Goal: Transaction & Acquisition: Purchase product/service

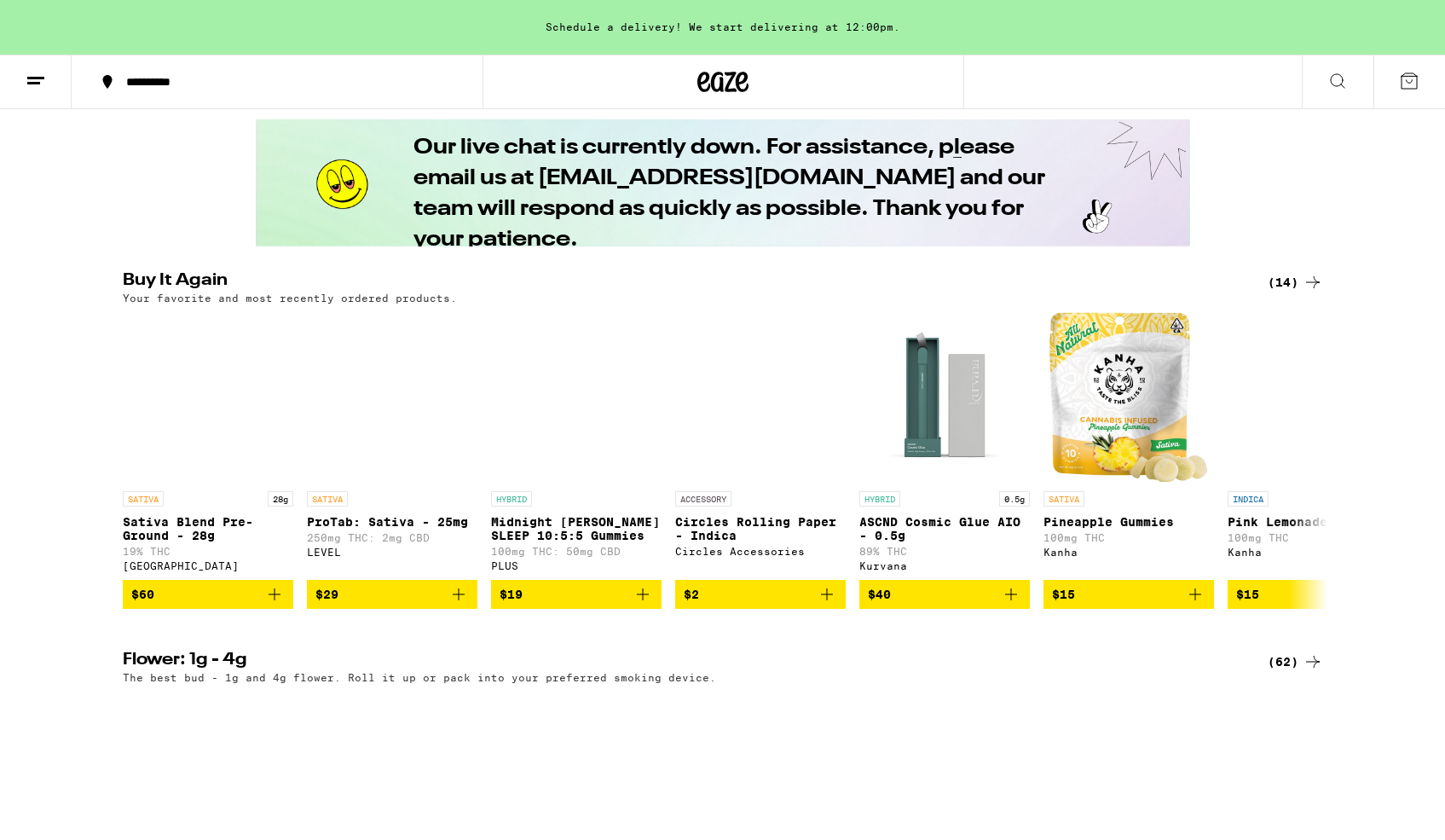
scroll to position [950, 0]
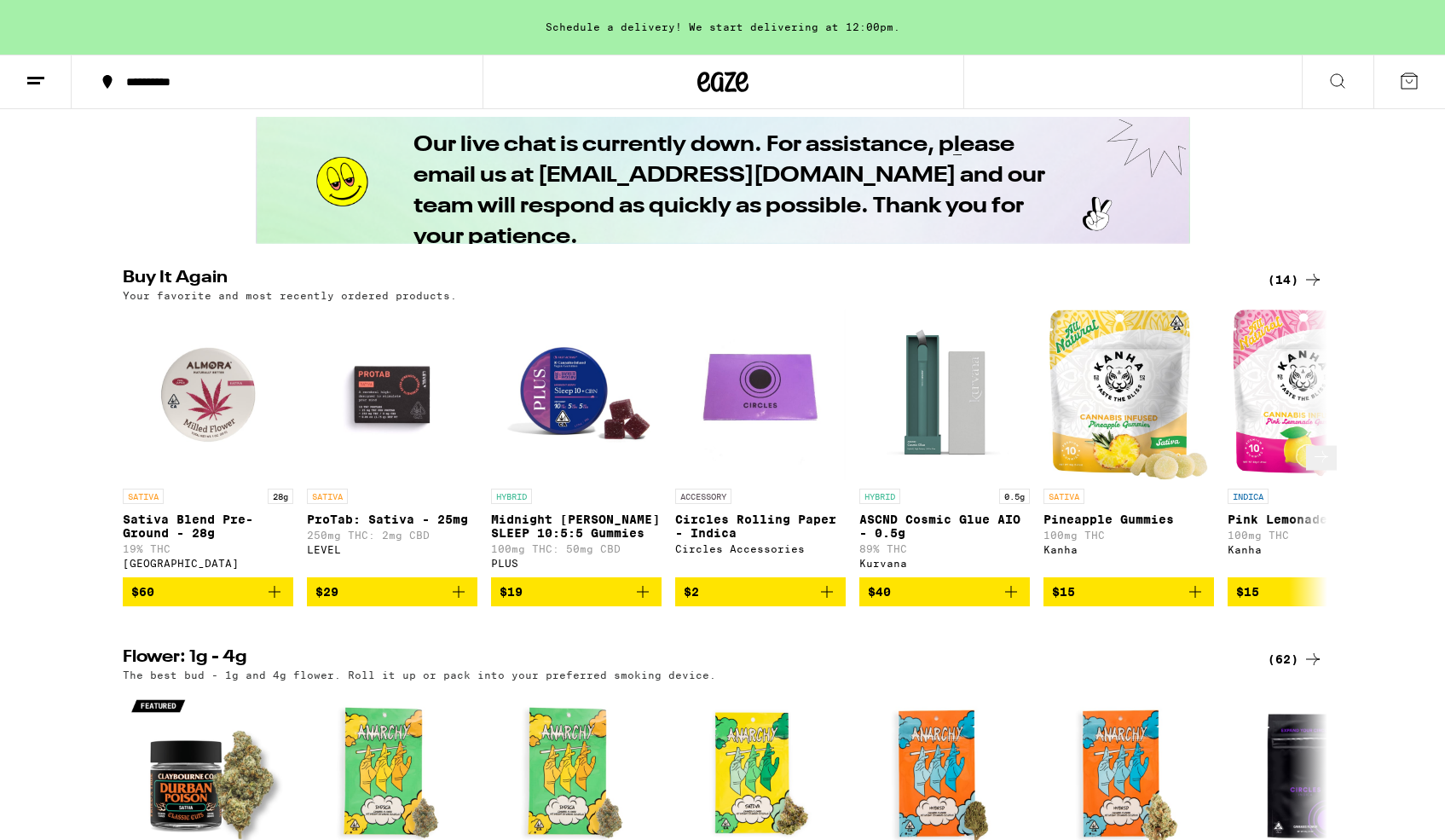
click at [275, 602] on icon "Add to bag" at bounding box center [274, 591] width 20 height 20
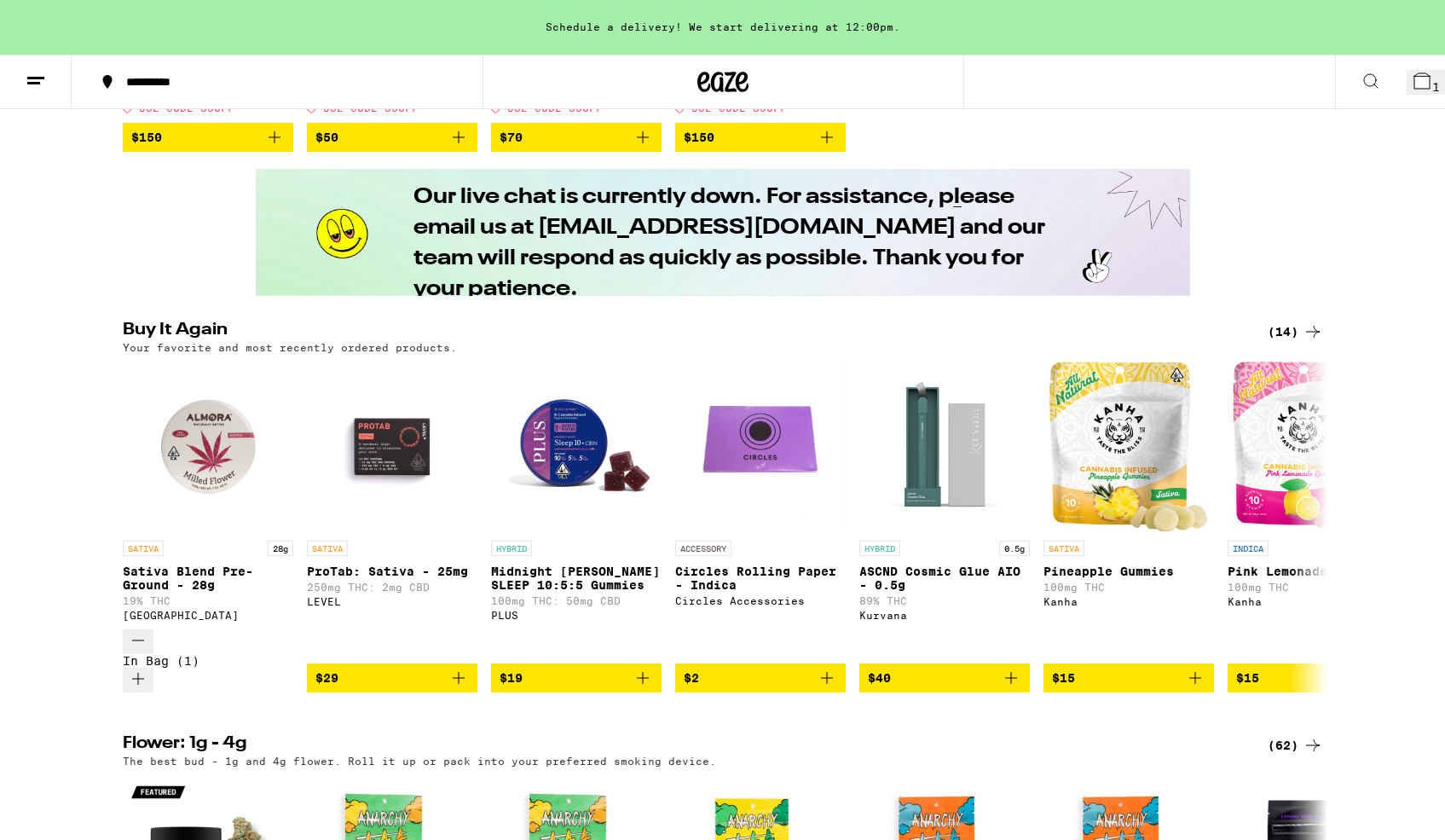
click at [1414, 81] on icon at bounding box center [1421, 80] width 15 height 15
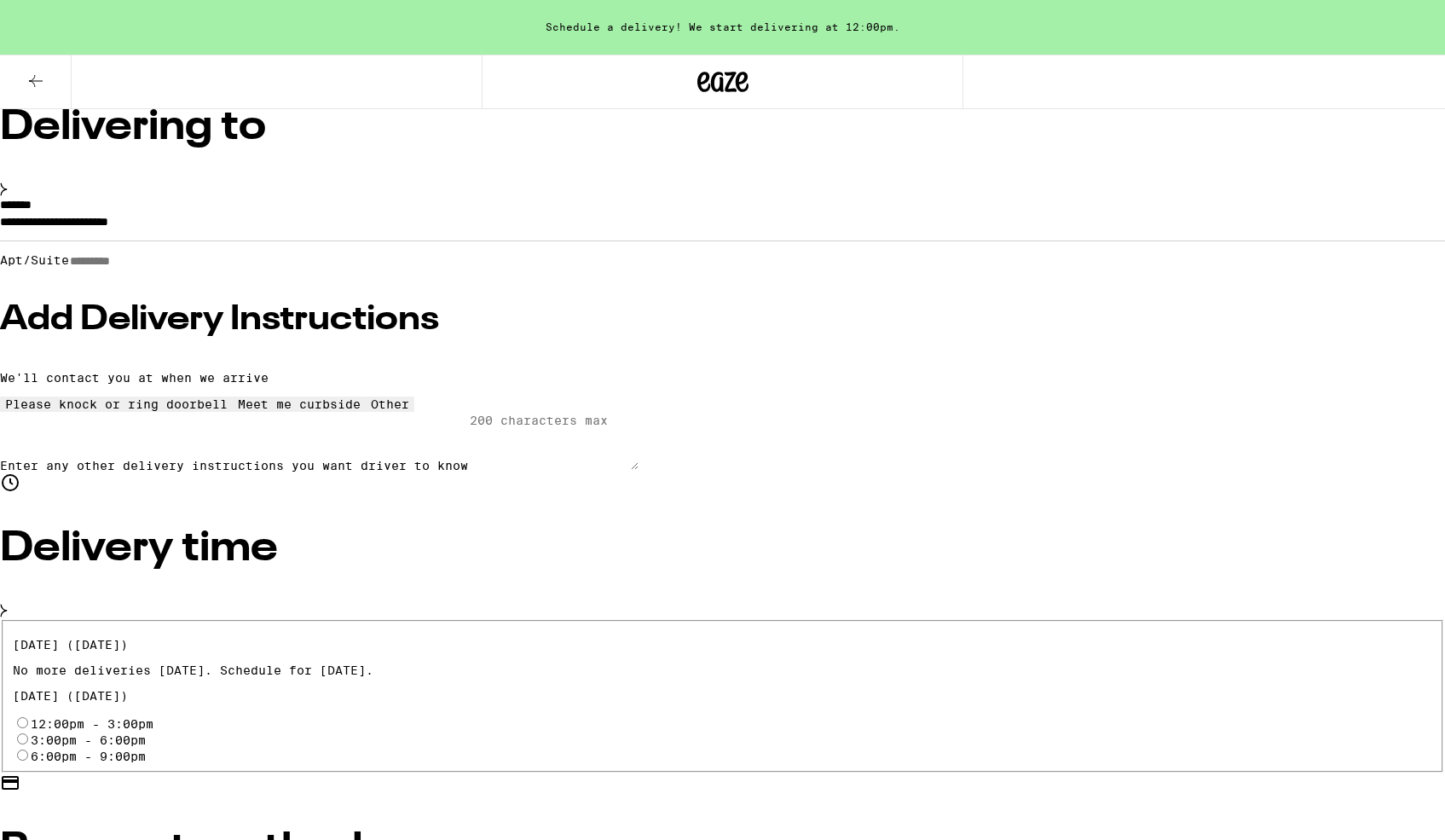
scroll to position [146, 0]
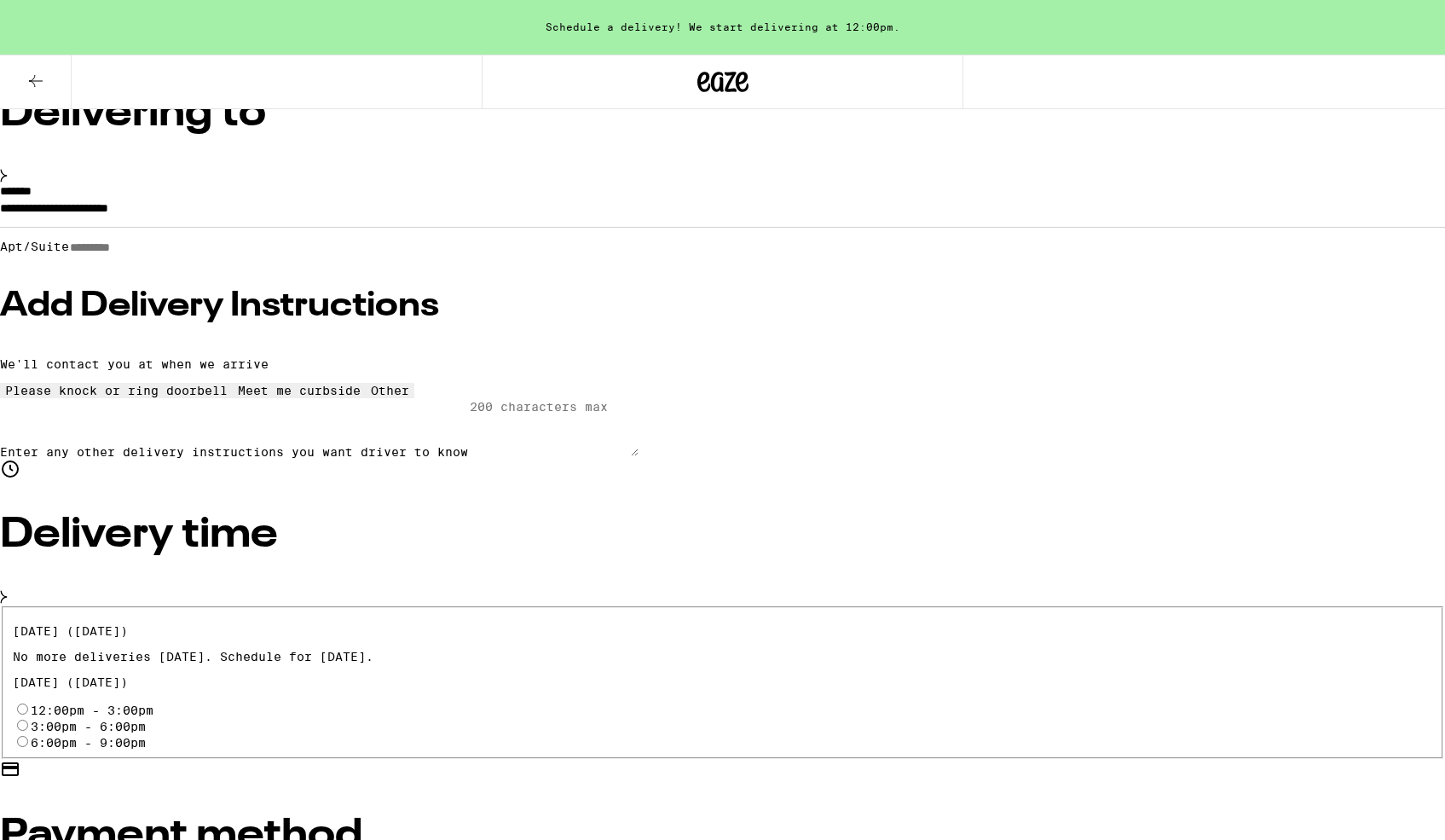
click at [28, 736] on input "6:00pm - 9:00pm" at bounding box center [22, 741] width 11 height 11
radio input "true"
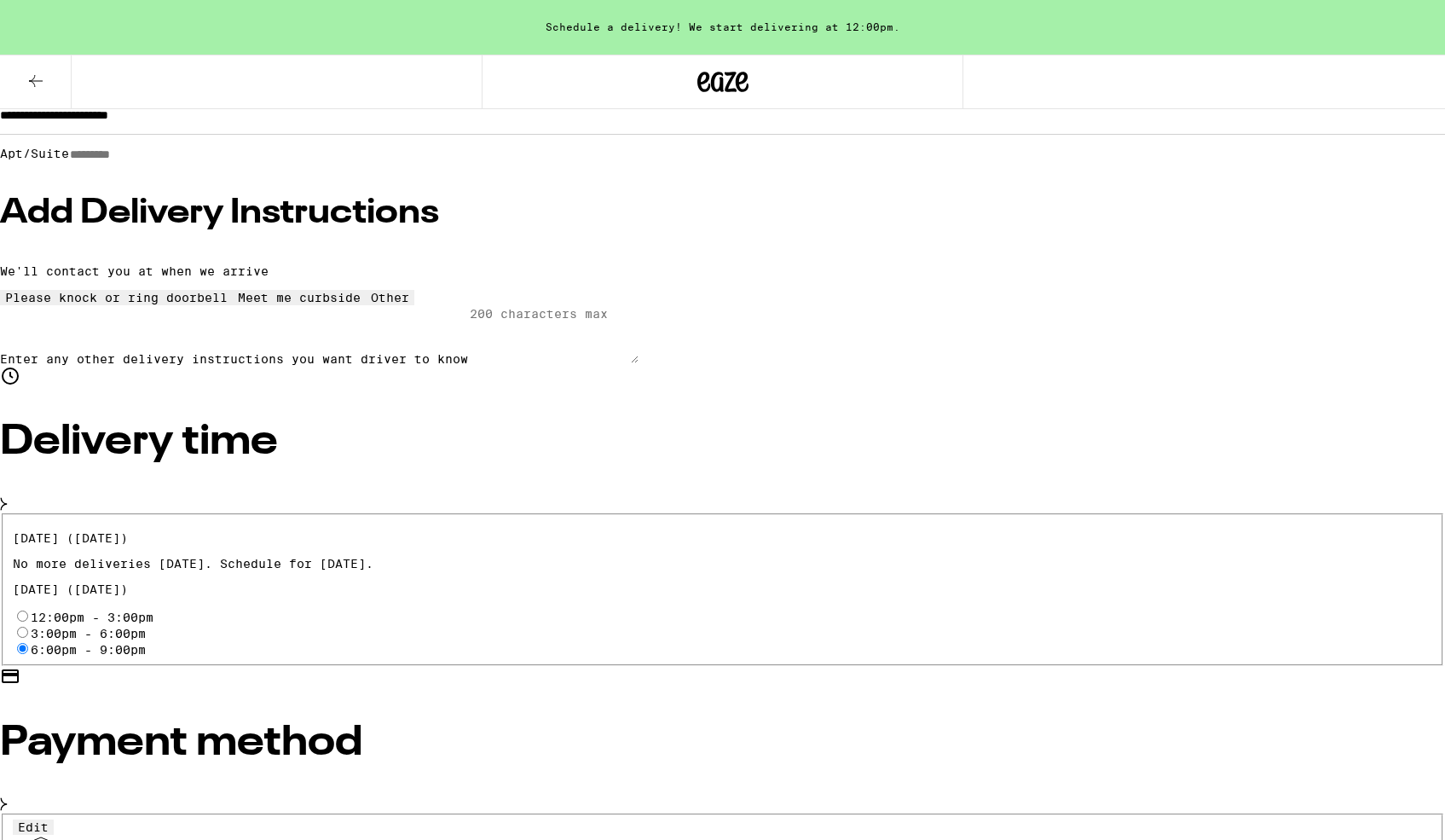
scroll to position [244, 0]
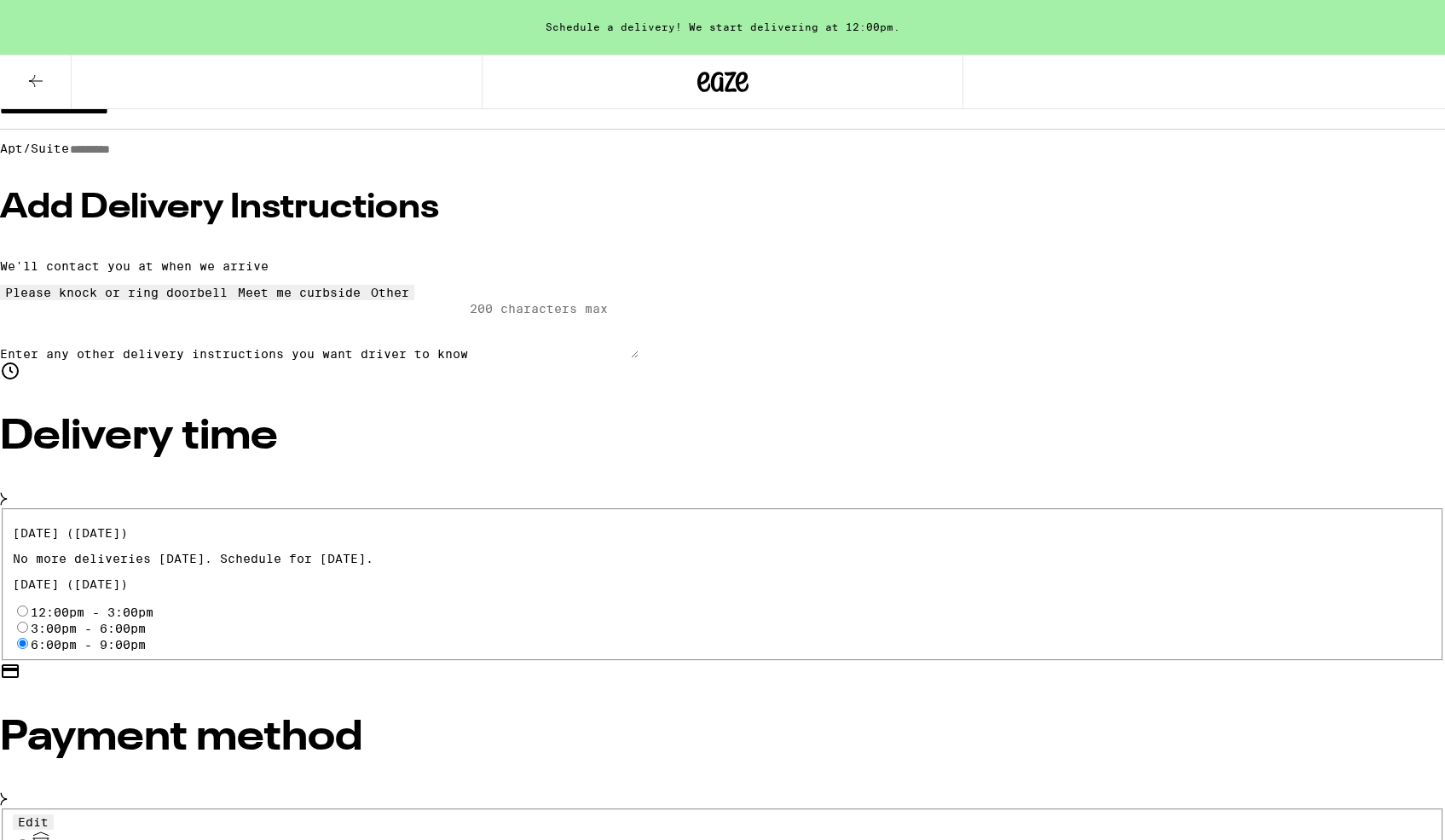
click at [28, 839] on input "Pay with Checking Account CHECKING" at bounding box center [22, 844] width 11 height 11
radio input "true"
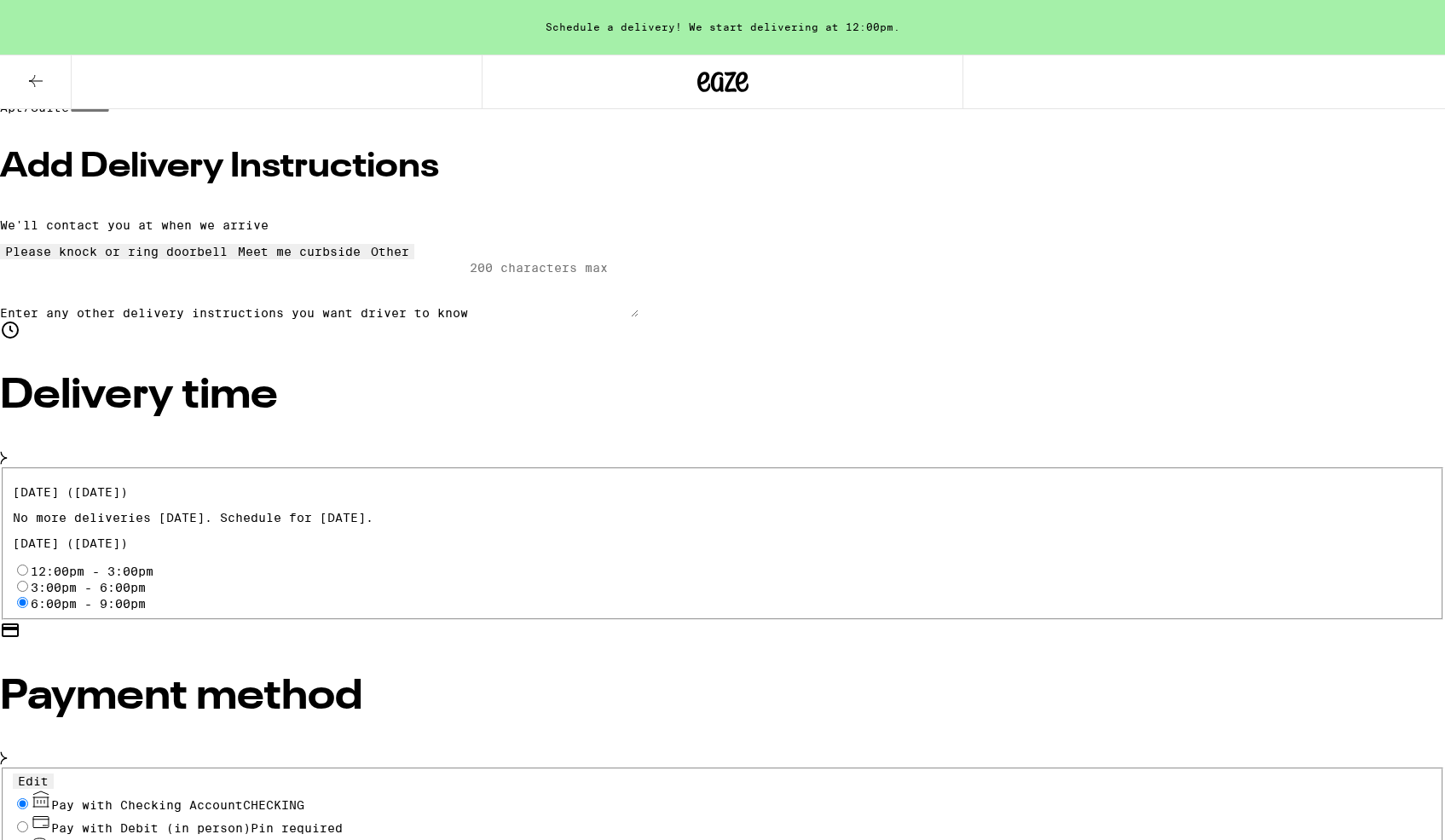
scroll to position [299, 0]
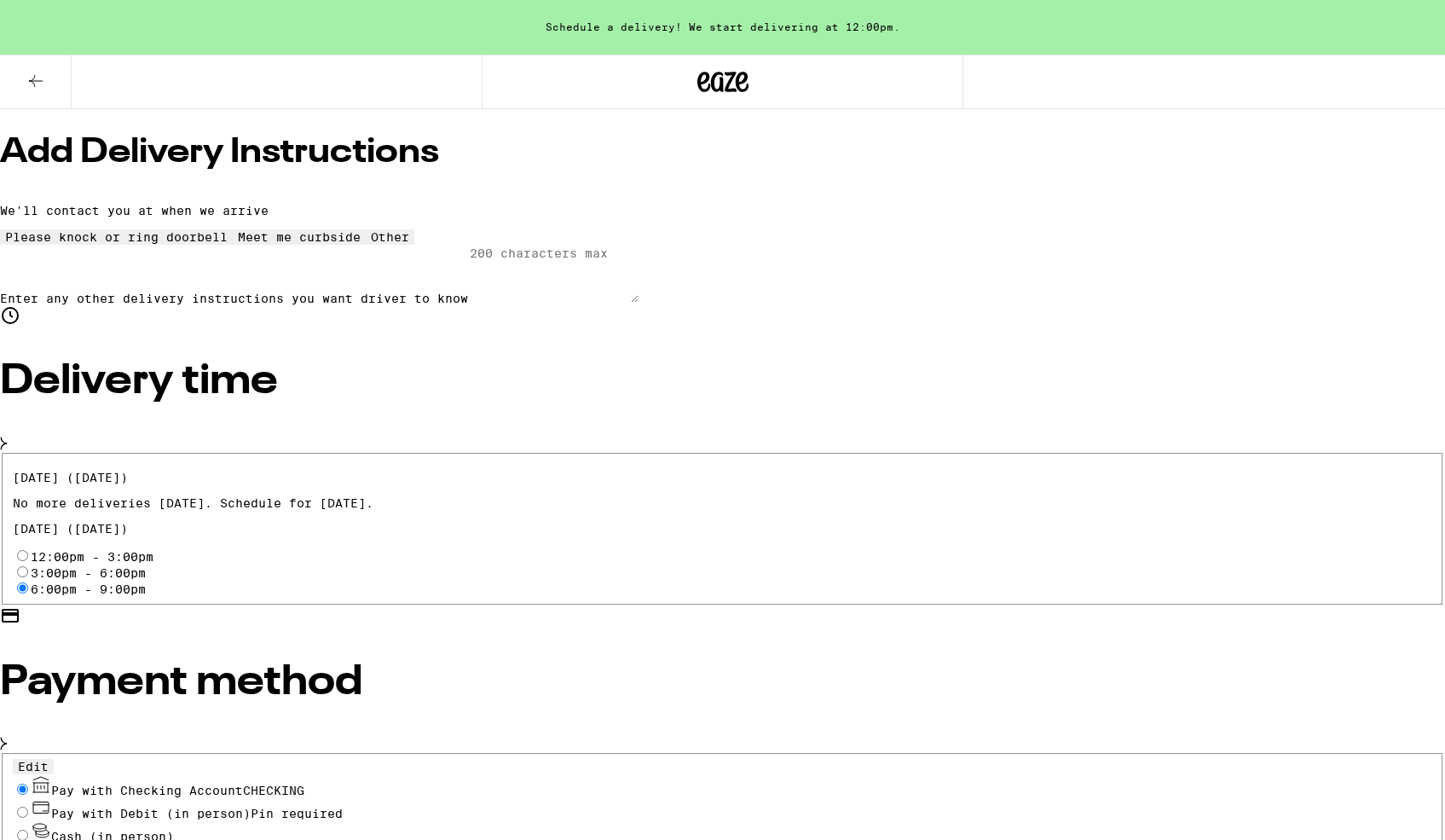
type input "20"
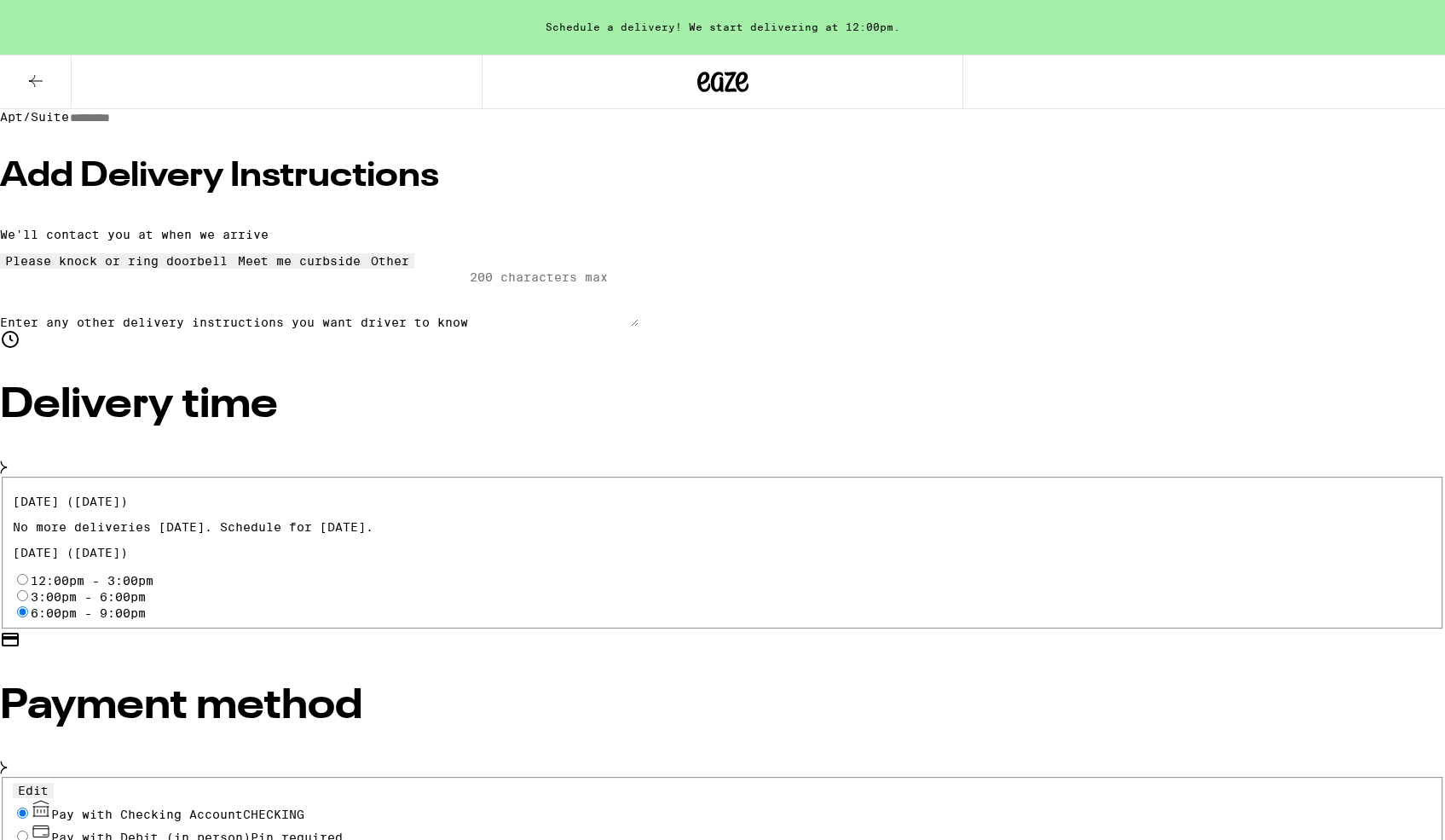
scroll to position [252, 0]
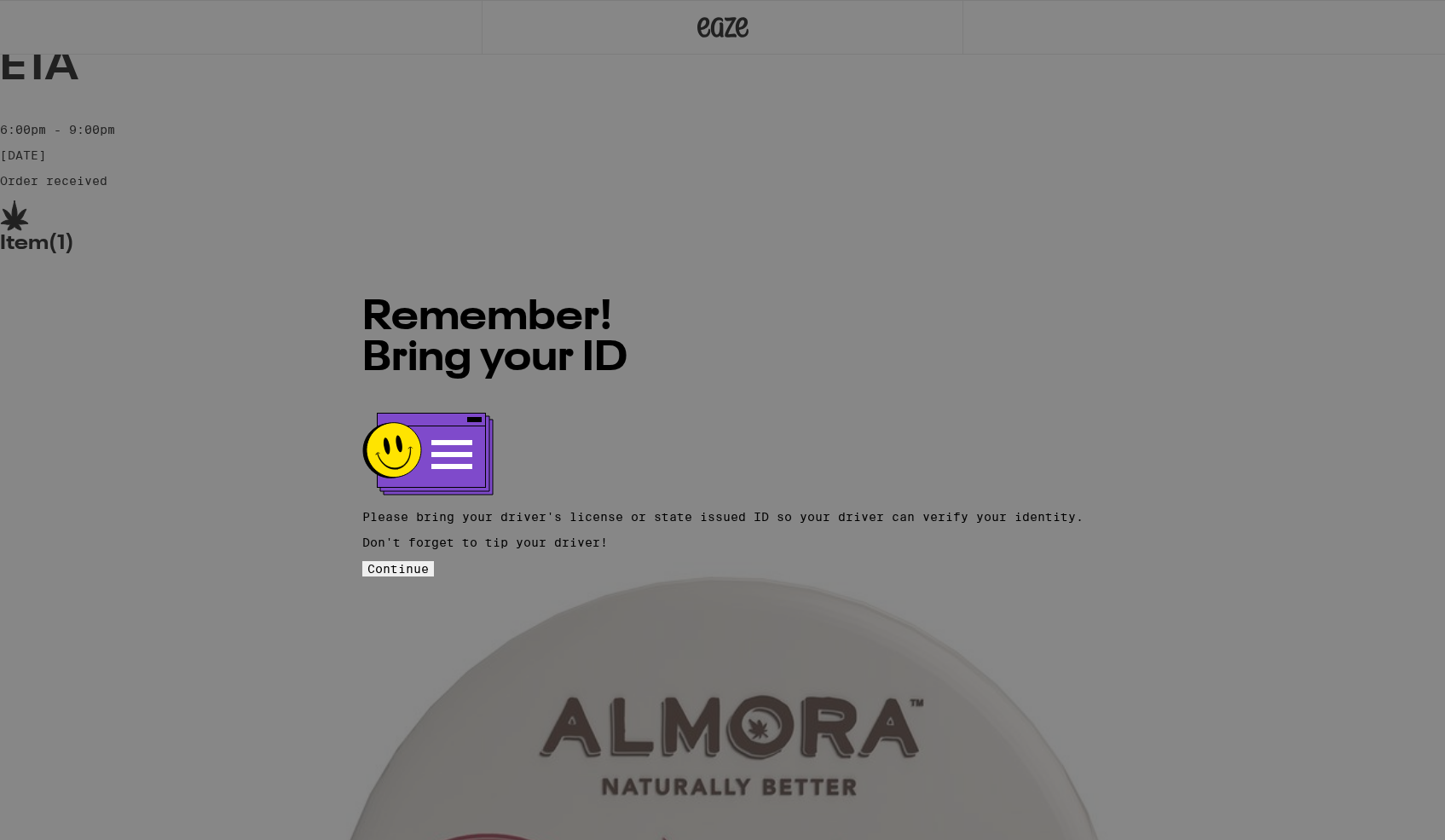
click at [434, 561] on button "Continue" at bounding box center [398, 568] width 72 height 15
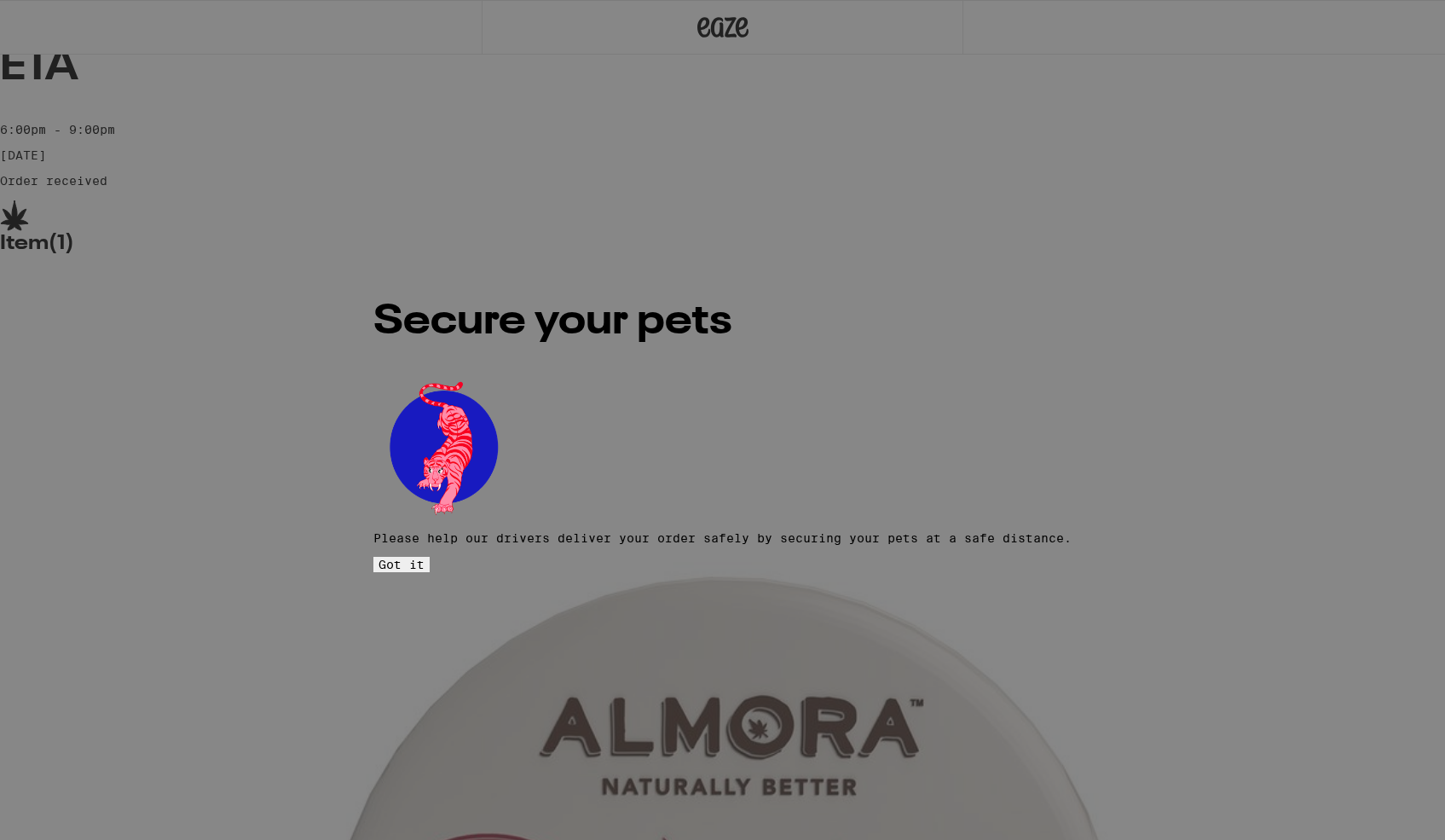
click at [425, 558] on span "Got it" at bounding box center [402, 565] width 46 height 14
